Goal: Complete application form

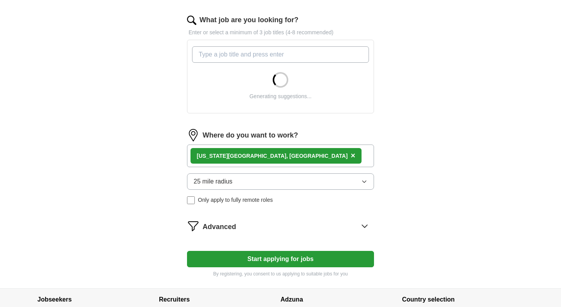
scroll to position [250, 0]
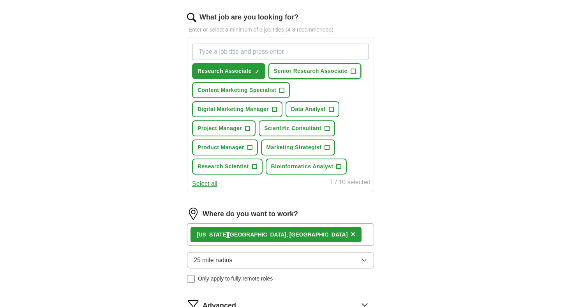
click at [356, 71] on button "Senior Research Associate +" at bounding box center [314, 71] width 93 height 16
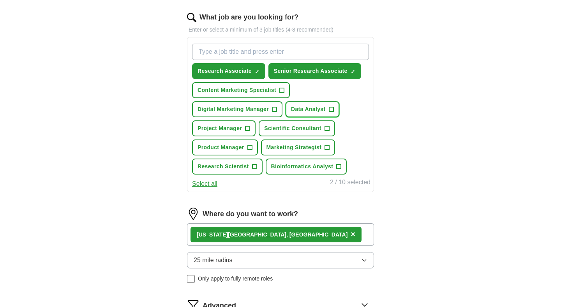
click at [332, 108] on span "+" at bounding box center [331, 109] width 5 height 6
click at [248, 128] on span "+" at bounding box center [247, 128] width 5 height 6
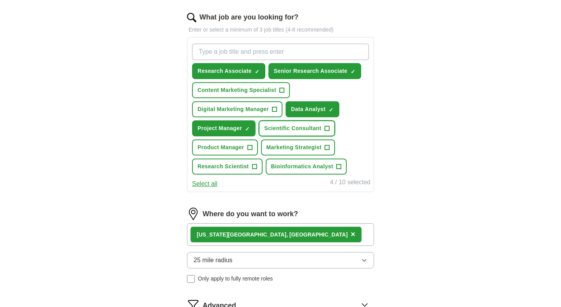
click at [328, 129] on span "+" at bounding box center [326, 128] width 5 height 6
click at [327, 146] on span "+" at bounding box center [327, 148] width 5 height 6
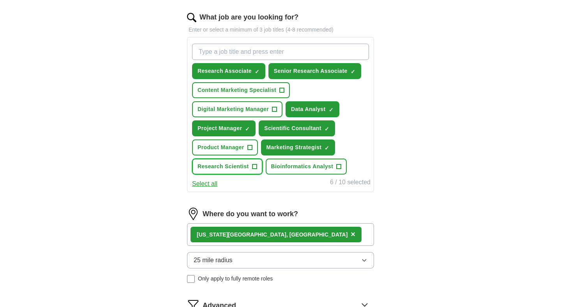
click at [256, 166] on span "+" at bounding box center [254, 167] width 5 height 6
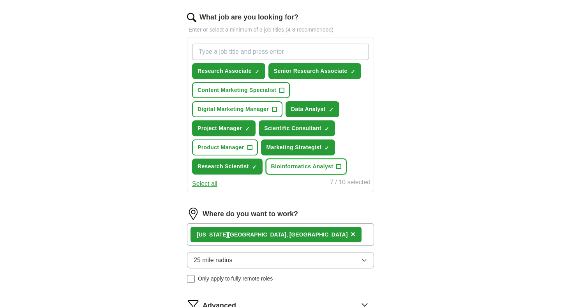
click at [342, 166] on button "Bioinformatics Analyst +" at bounding box center [306, 167] width 81 height 16
click at [0, 0] on span "×" at bounding box center [0, 0] width 0 height 0
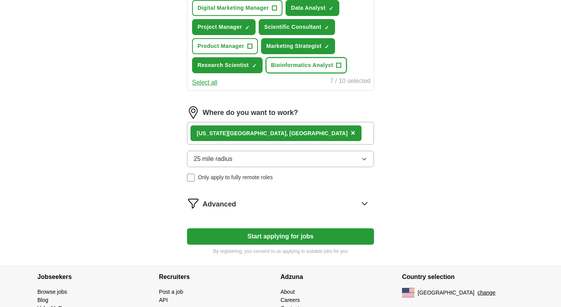
scroll to position [388, 0]
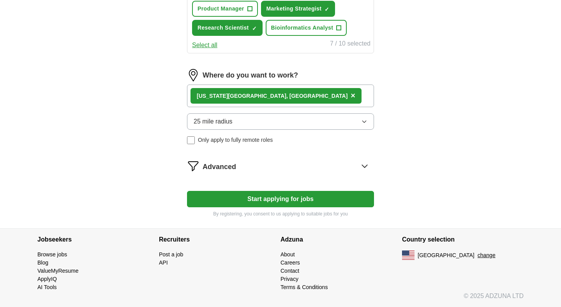
click at [306, 197] on button "Start applying for jobs" at bounding box center [280, 199] width 187 height 16
select select "**"
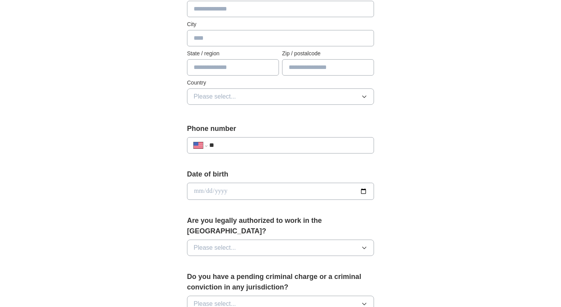
scroll to position [193, 0]
click at [284, 145] on input "**" at bounding box center [288, 144] width 158 height 9
type input "**********"
click at [363, 190] on input "date" at bounding box center [280, 190] width 187 height 17
type input "**********"
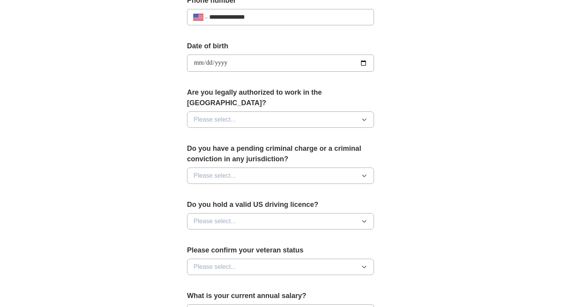
scroll to position [321, 0]
click at [295, 111] on button "Please select..." at bounding box center [280, 119] width 187 height 16
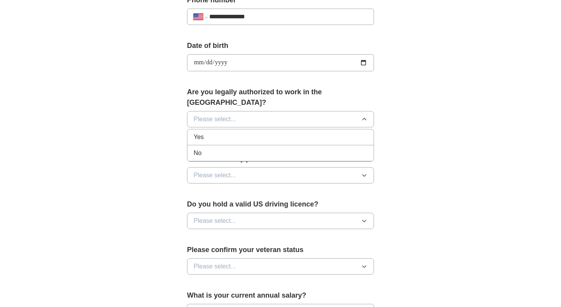
click at [283, 132] on div "Yes" at bounding box center [281, 136] width 174 height 9
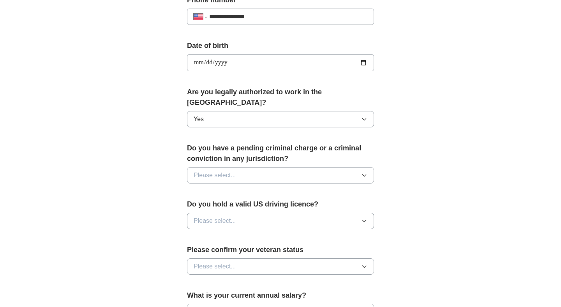
click at [274, 167] on button "Please select..." at bounding box center [280, 175] width 187 height 16
click at [268, 205] on div "No" at bounding box center [281, 209] width 174 height 9
click at [268, 213] on button "Please select..." at bounding box center [280, 221] width 187 height 16
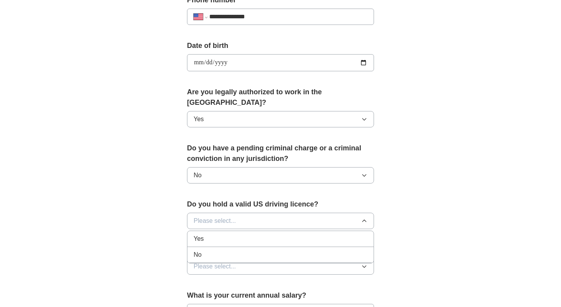
click at [262, 234] on div "Yes" at bounding box center [281, 238] width 174 height 9
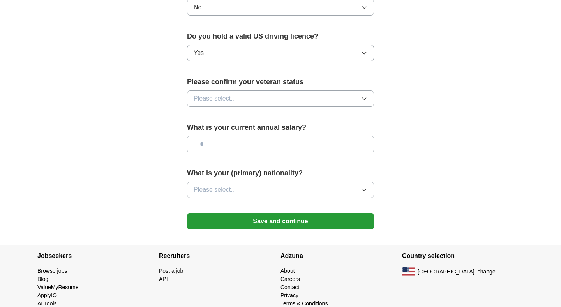
scroll to position [490, 0]
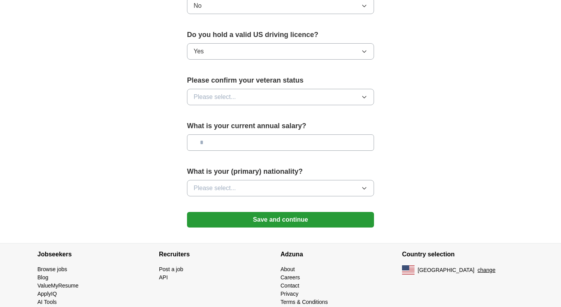
click at [311, 89] on button "Please select..." at bounding box center [280, 97] width 187 height 16
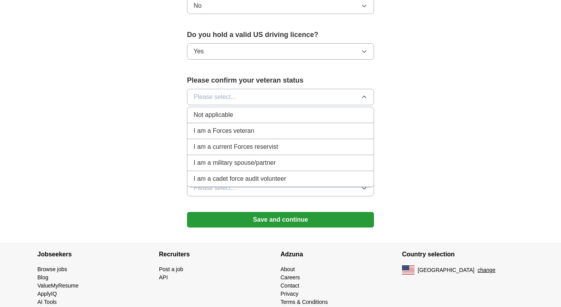
scroll to position [494, 0]
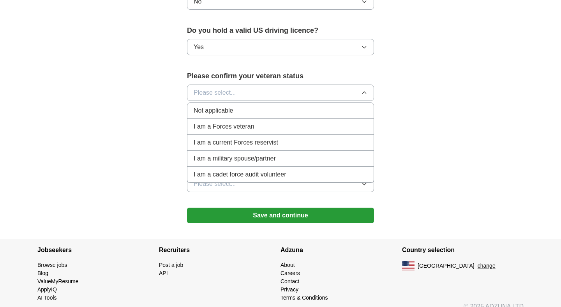
click at [305, 106] on div "Not applicable" at bounding box center [281, 110] width 174 height 9
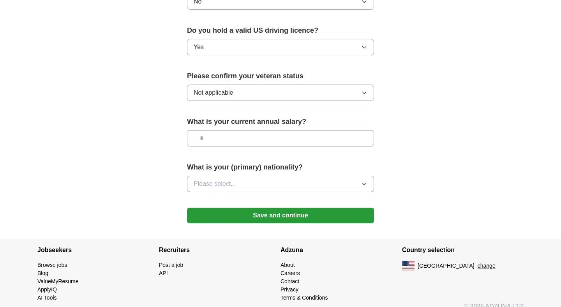
click at [305, 130] on input "text" at bounding box center [280, 138] width 187 height 16
type input "*******"
click at [336, 176] on button "Please select..." at bounding box center [280, 184] width 187 height 16
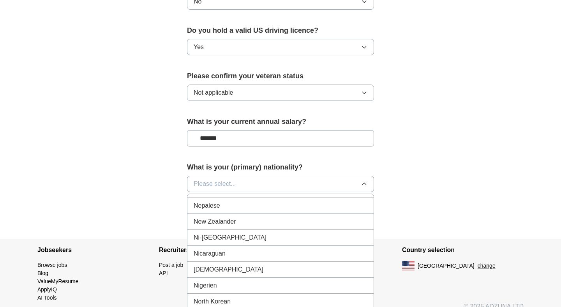
scroll to position [1982, 0]
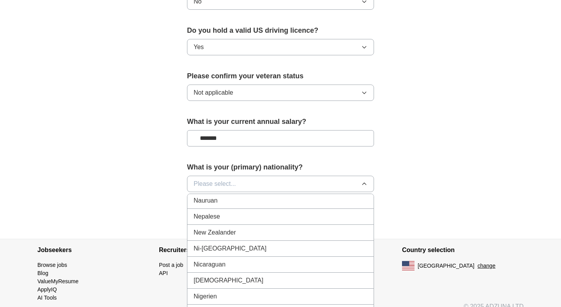
click at [282, 212] on li "Nepalese" at bounding box center [280, 217] width 186 height 16
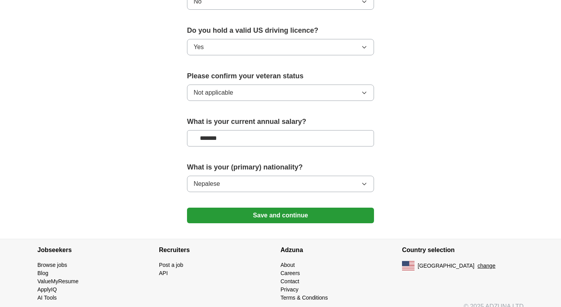
click at [298, 208] on button "Save and continue" at bounding box center [280, 216] width 187 height 16
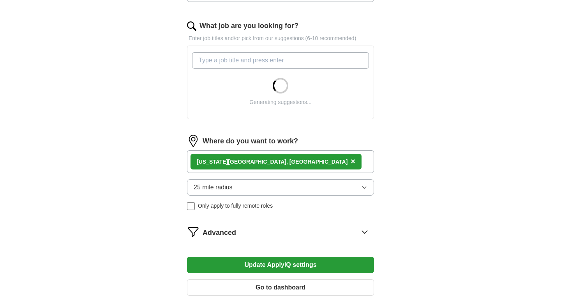
scroll to position [241, 0]
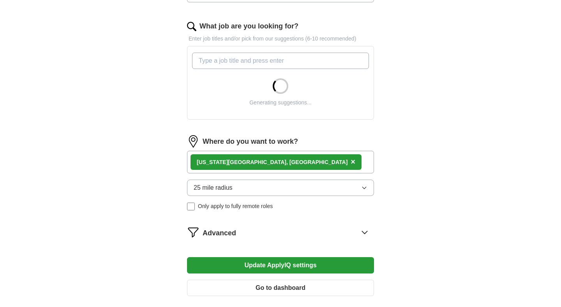
click at [335, 63] on input "What job are you looking for?" at bounding box center [280, 61] width 177 height 16
click at [437, 70] on div "ApplyIQ Let ApplyIQ do the hard work of searching and applying for jobs. Just t…" at bounding box center [280, 46] width 499 height 527
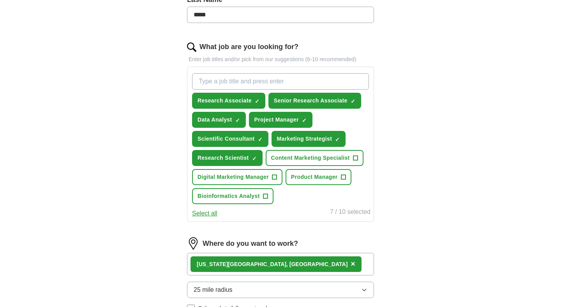
scroll to position [220, 0]
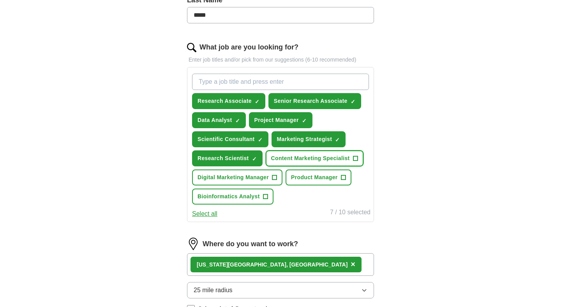
click at [357, 157] on span "+" at bounding box center [355, 158] width 5 height 6
click at [317, 84] on input "What job are you looking for?" at bounding box center [280, 82] width 177 height 16
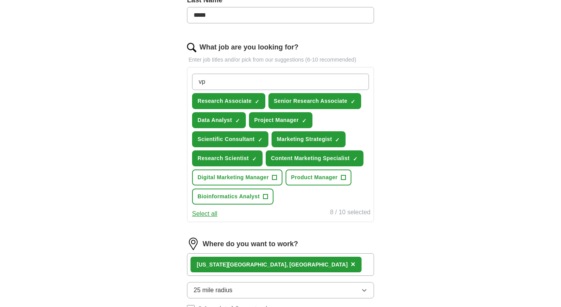
type input "v"
type input "chief of staff"
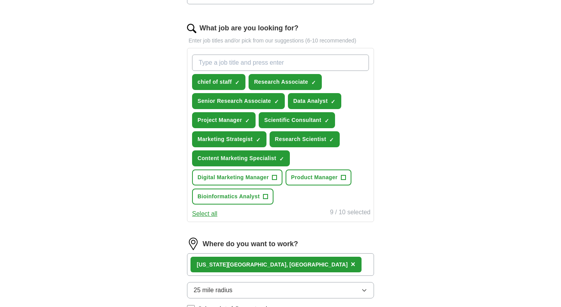
scroll to position [239, 0]
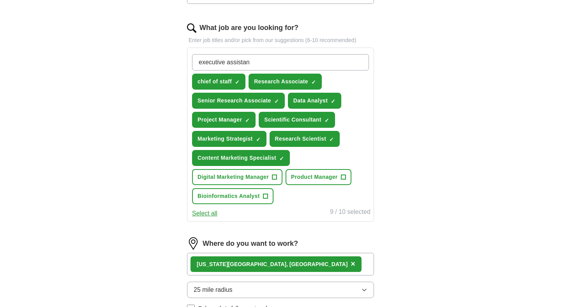
type input "executive assistant"
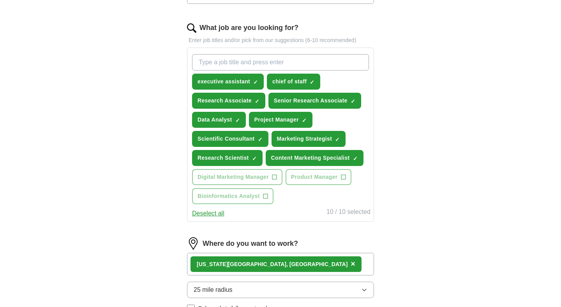
click at [480, 150] on div "ApplyIQ Let ApplyIQ do the hard work of searching and applying for jobs. Just t…" at bounding box center [280, 99] width 499 height 628
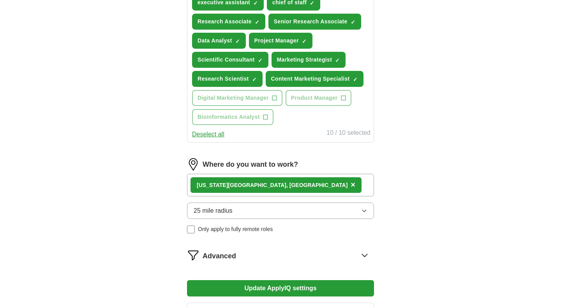
scroll to position [423, 0]
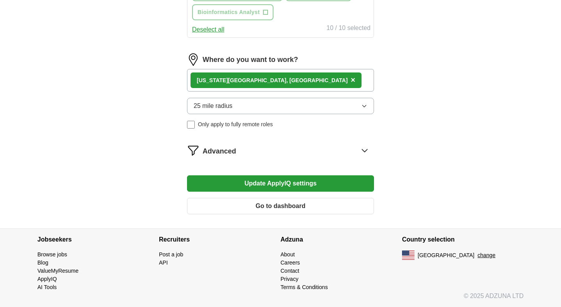
click at [295, 185] on button "Update ApplyIQ settings" at bounding box center [280, 183] width 187 height 16
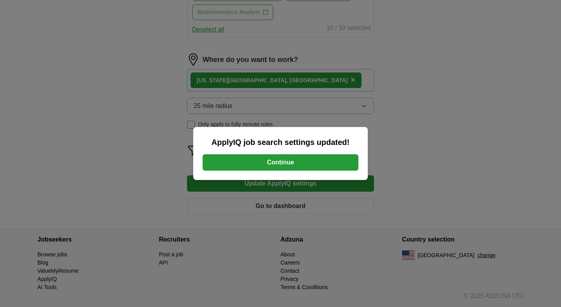
click at [300, 163] on button "Continue" at bounding box center [281, 162] width 156 height 16
